Goal: Find specific page/section: Find specific page/section

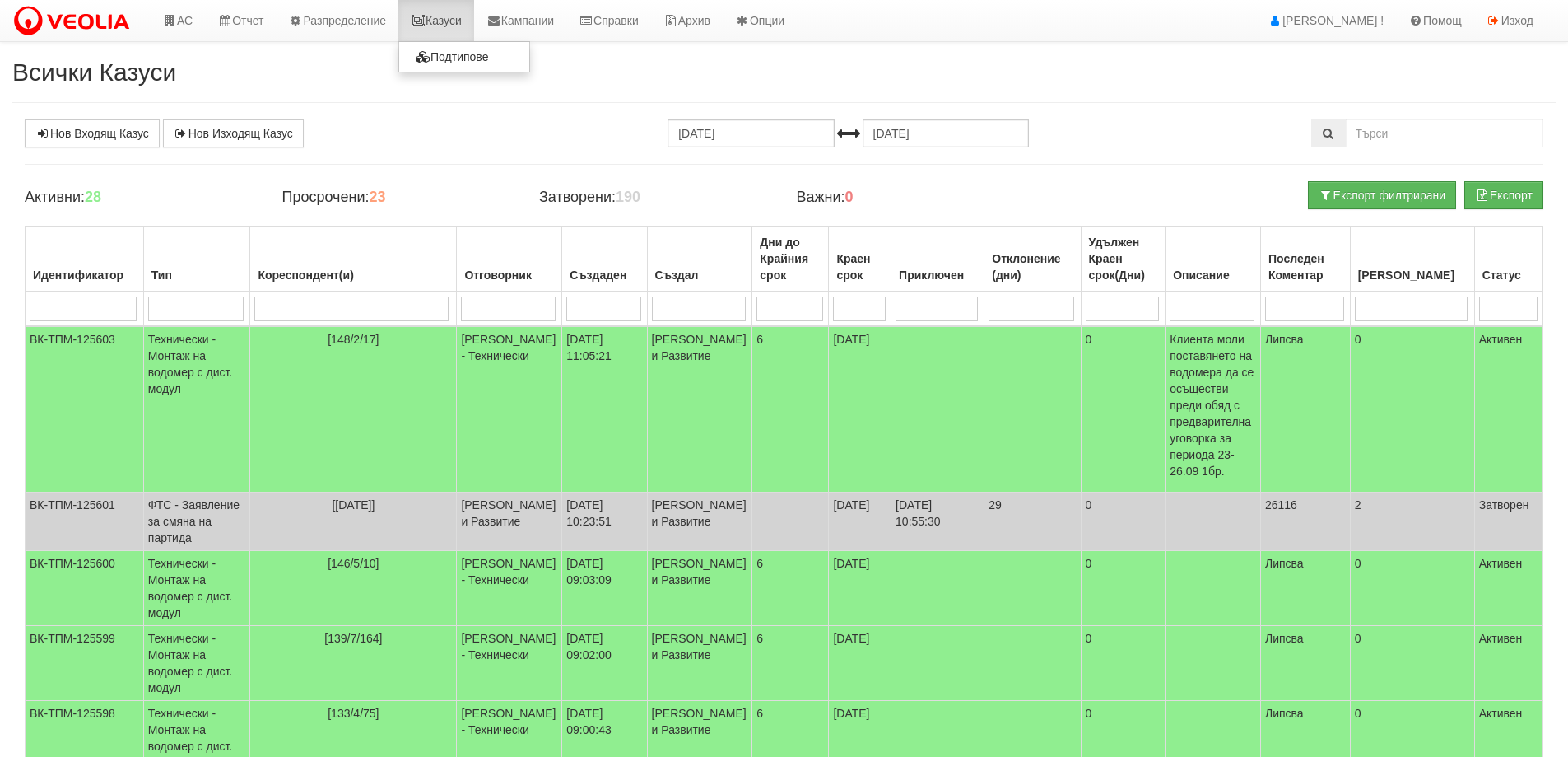
click at [450, 21] on link "Казуси" at bounding box center [436, 20] width 76 height 41
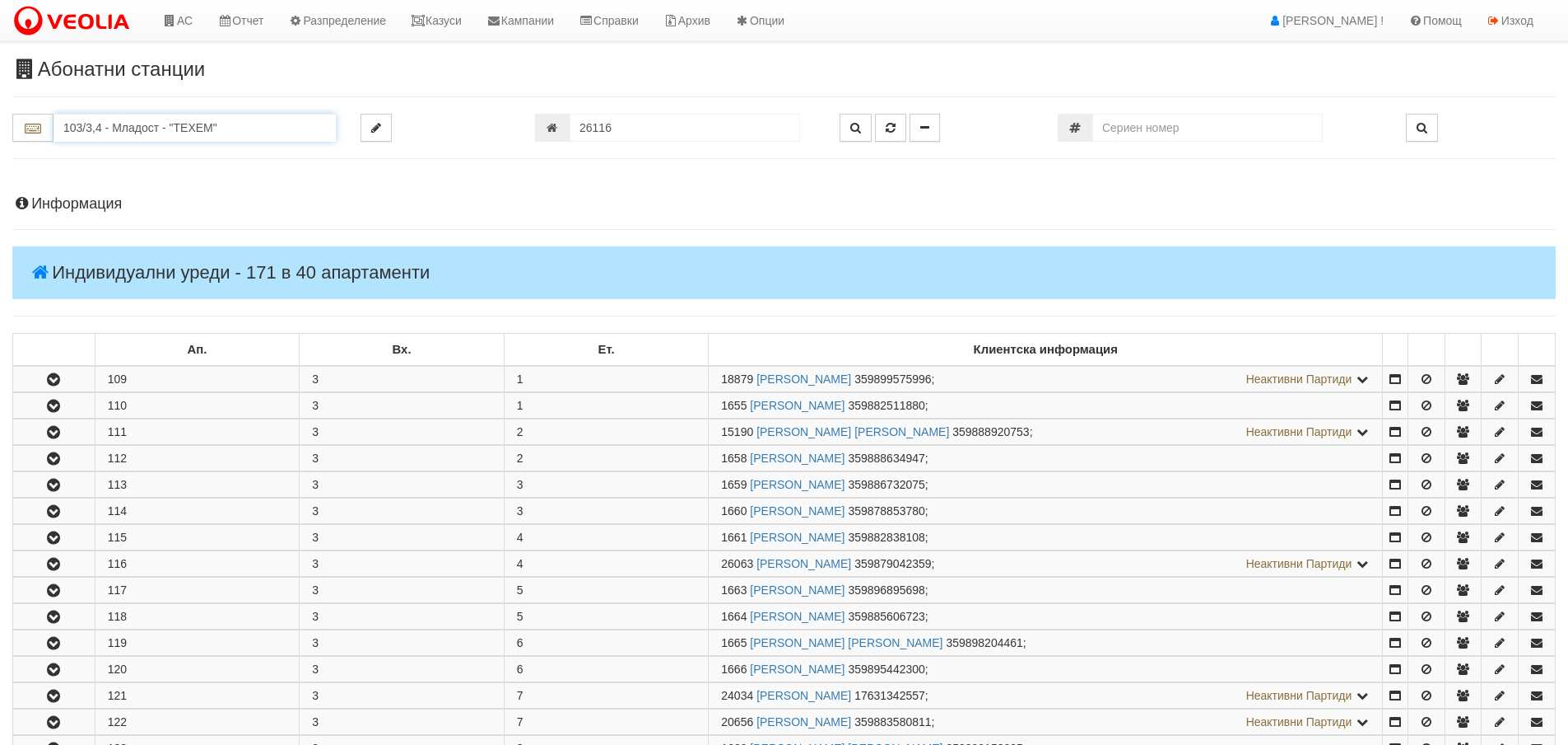
click at [128, 127] on input "103/3,4 - Младост - "ТЕХЕМ"" at bounding box center [194, 128] width 282 height 28
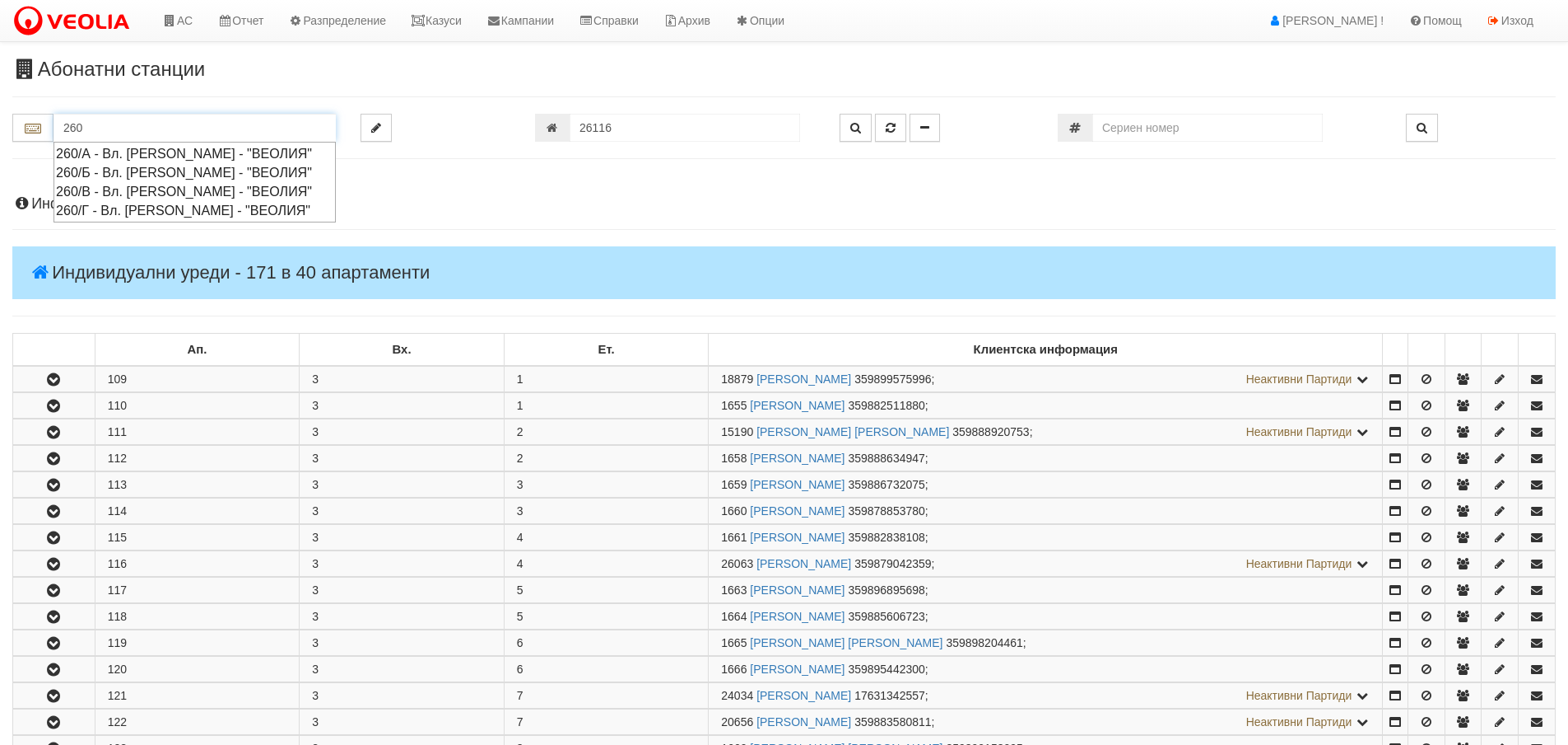
click at [141, 176] on div "260/Б - Вл. [PERSON_NAME] - "ВЕОЛИЯ"" at bounding box center [194, 173] width 277 height 19
type input "260/Б - Вл. [PERSON_NAME] - "ВЕОЛИЯ""
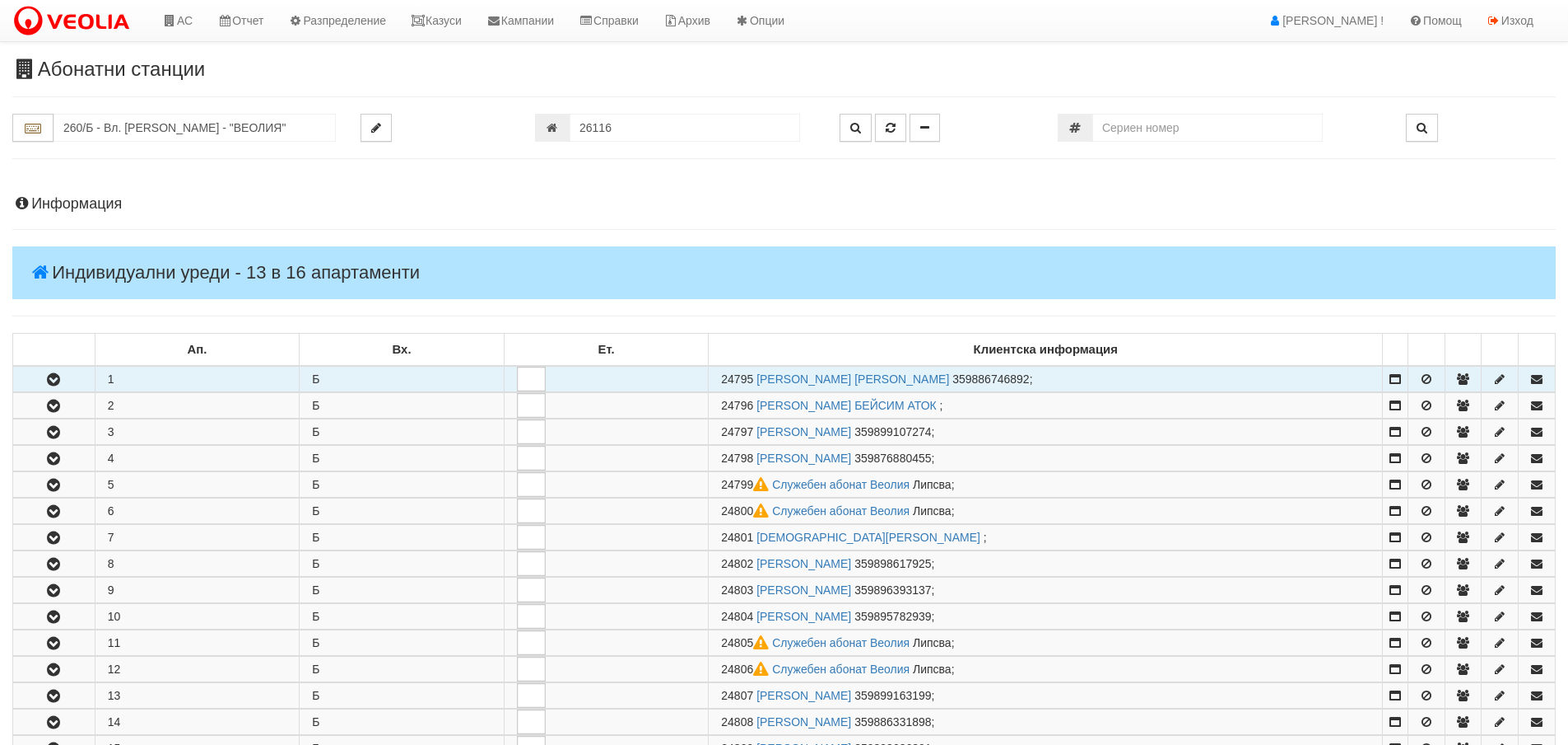
click at [57, 376] on icon "button" at bounding box center [53, 379] width 20 height 11
